Goal: Information Seeking & Learning: Understand process/instructions

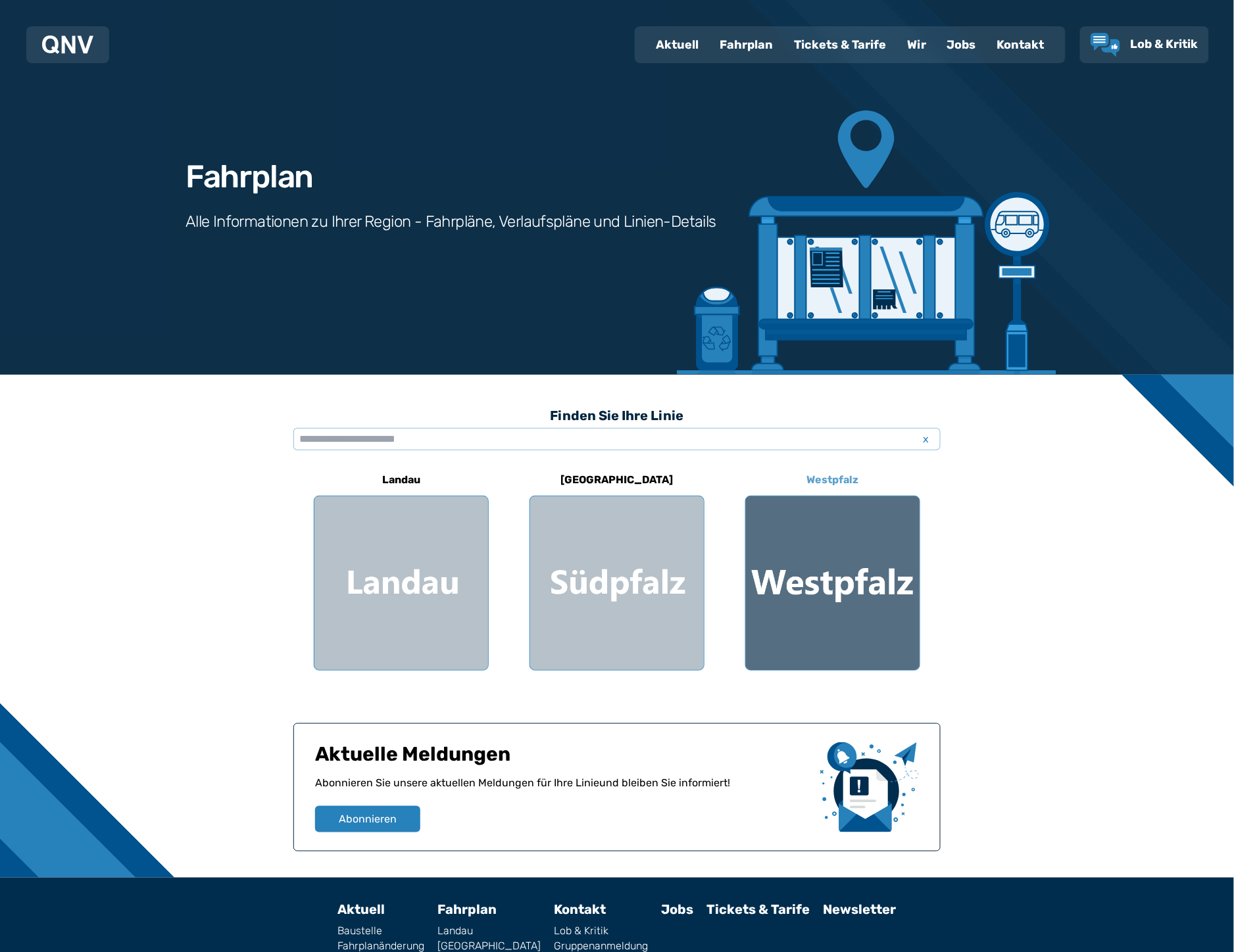
click at [791, 570] on div at bounding box center [833, 584] width 174 height 174
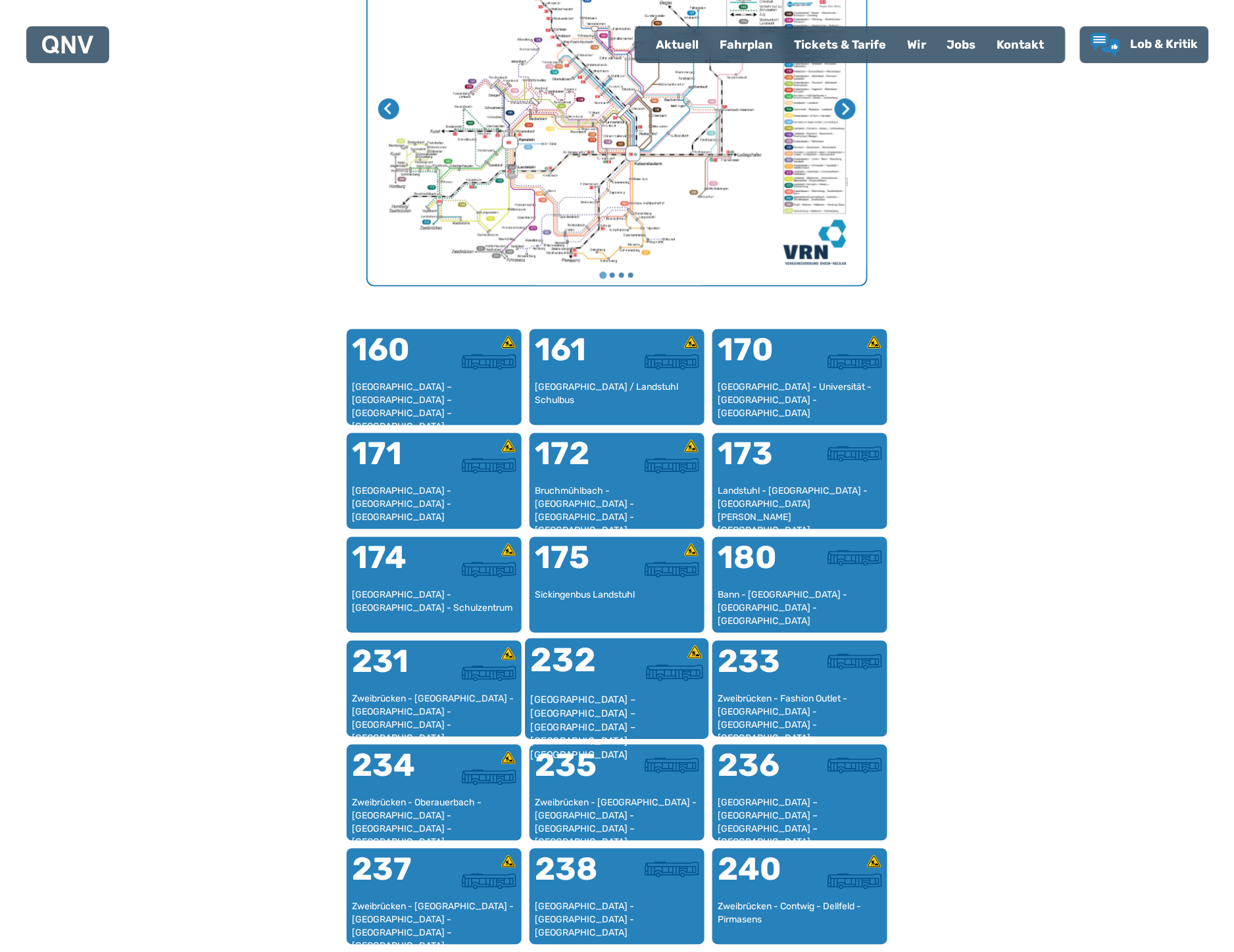
scroll to position [698, 0]
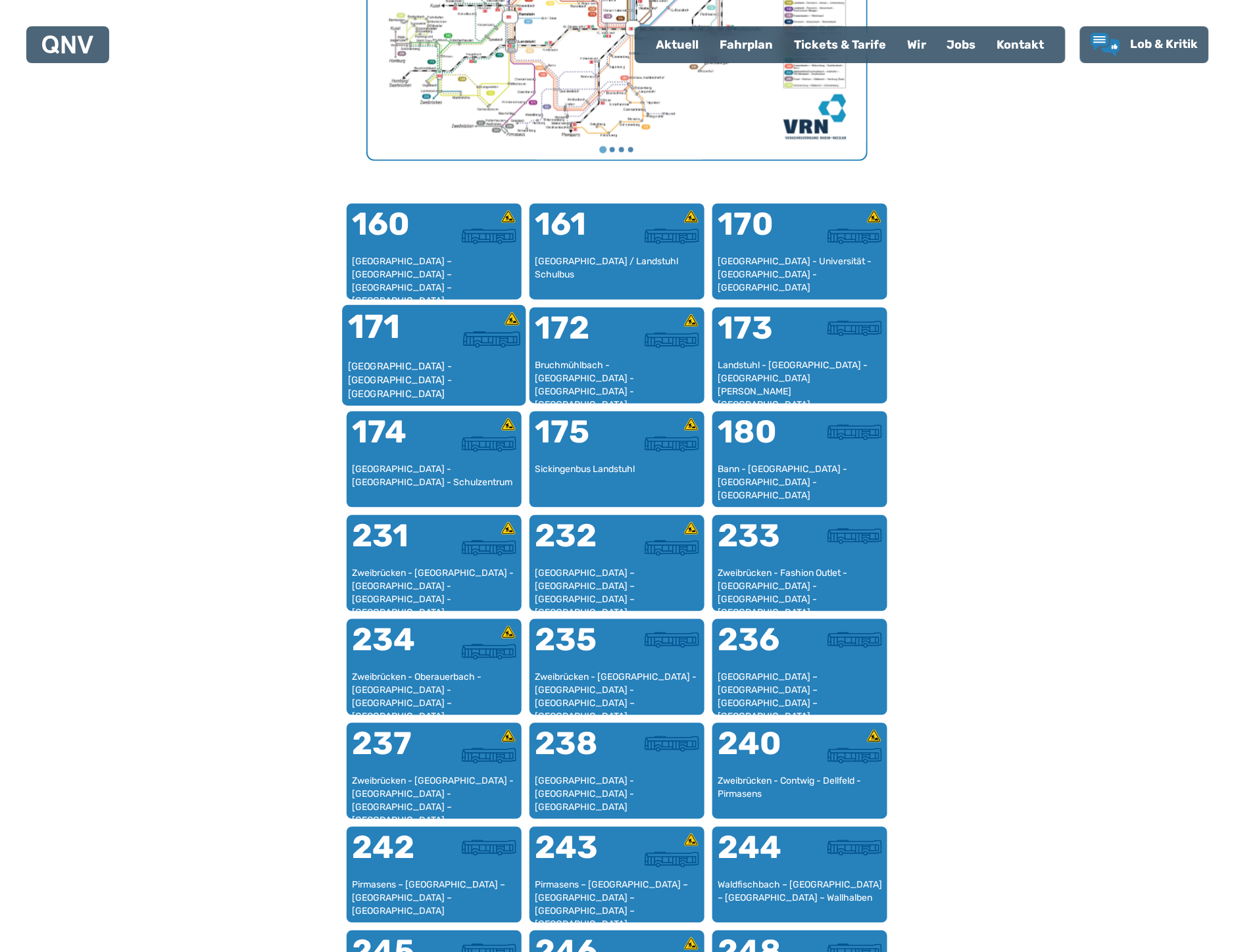
click at [406, 354] on div "171" at bounding box center [391, 335] width 86 height 49
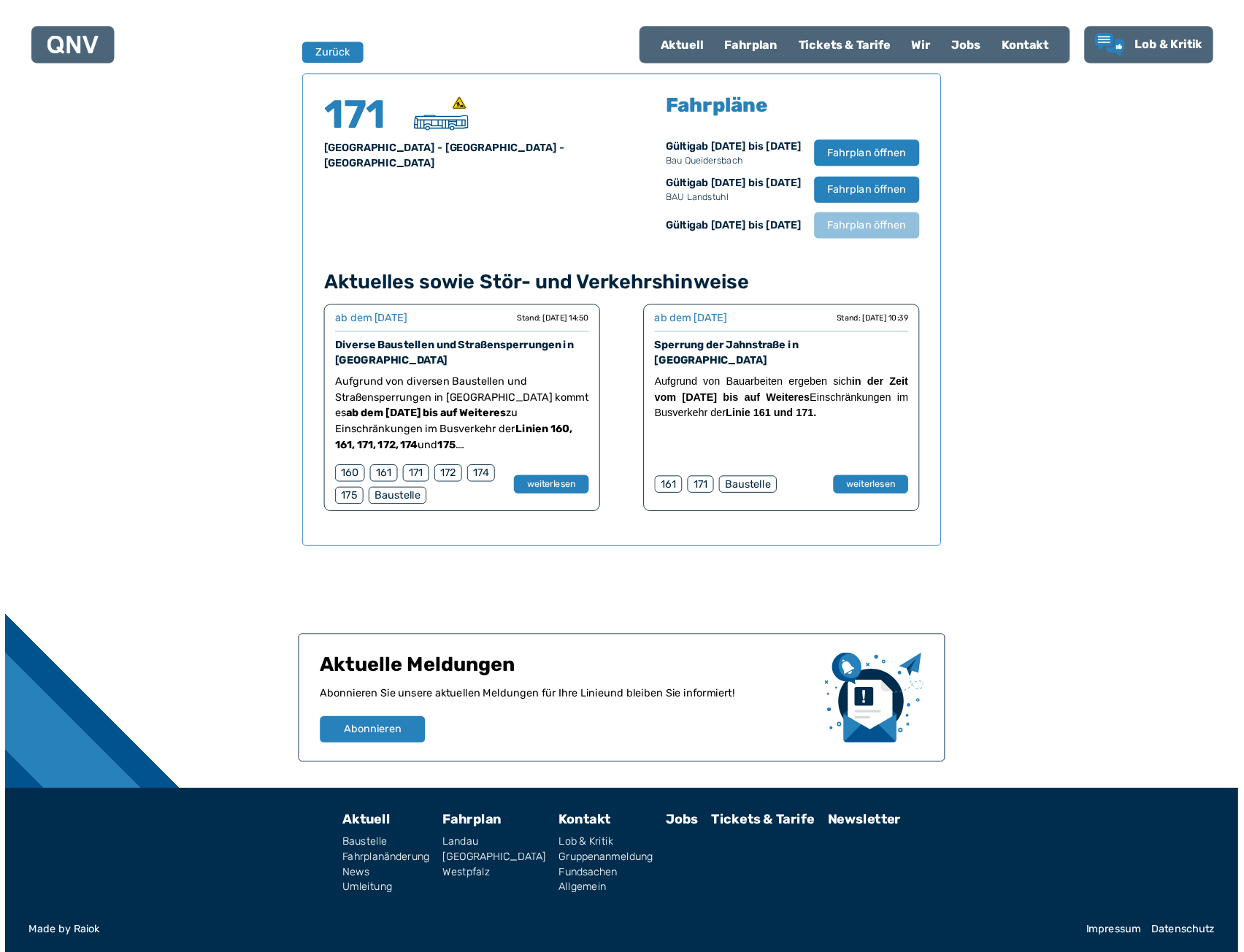
scroll to position [955, 0]
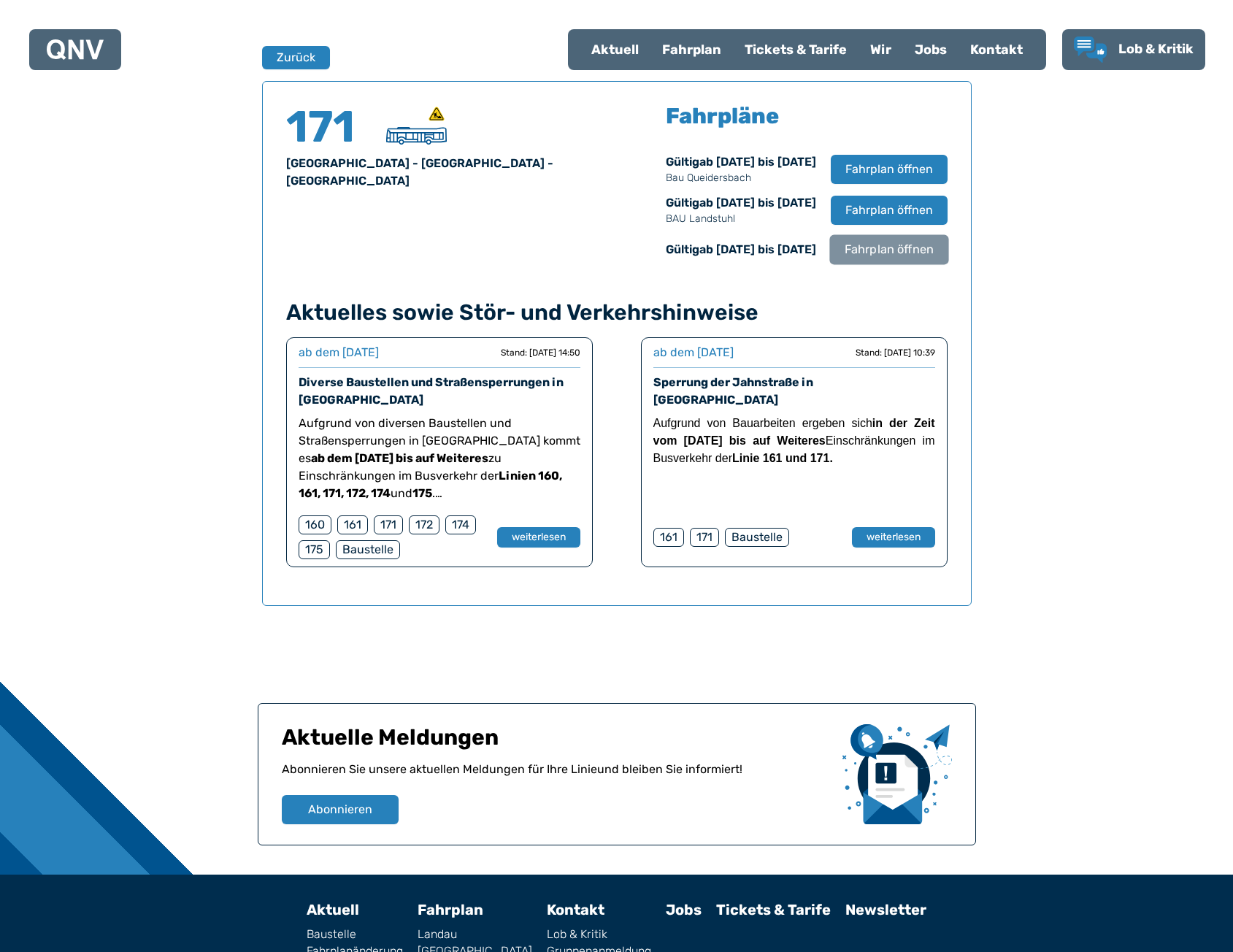
click at [866, 254] on span "Fahrplan öffnen" at bounding box center [889, 249] width 89 height 18
click at [867, 243] on span "Fahrplan öffnen" at bounding box center [889, 249] width 89 height 18
